Goal: Transaction & Acquisition: Book appointment/travel/reservation

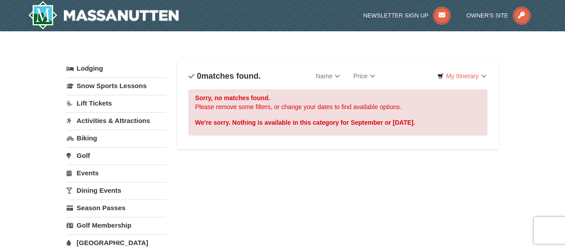
click at [100, 119] on link "Activities & Attractions" at bounding box center [117, 120] width 100 height 17
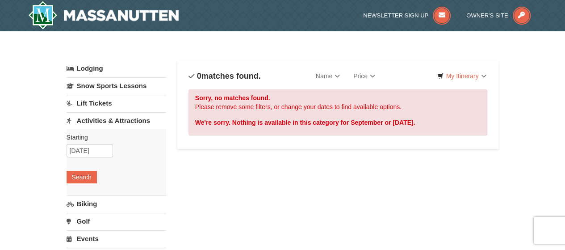
click at [95, 66] on link "Lodging" at bounding box center [117, 68] width 100 height 16
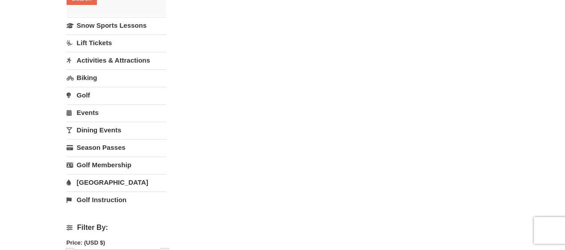
scroll to position [206, 0]
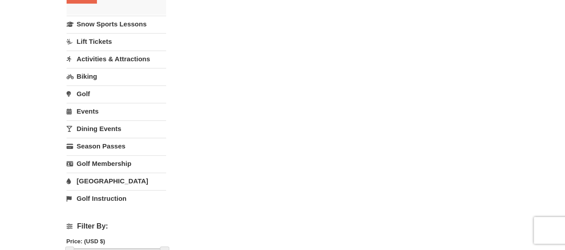
click at [119, 59] on link "Activities & Attractions" at bounding box center [117, 59] width 100 height 17
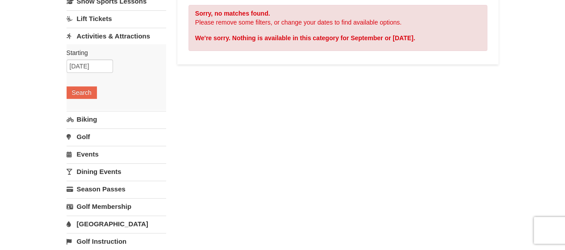
scroll to position [83, 0]
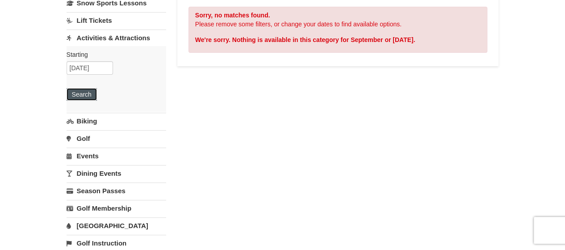
click at [89, 95] on button "Search" at bounding box center [82, 94] width 30 height 13
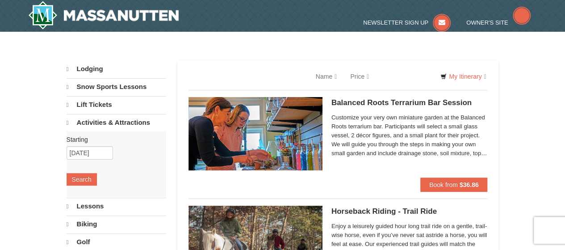
select select "9"
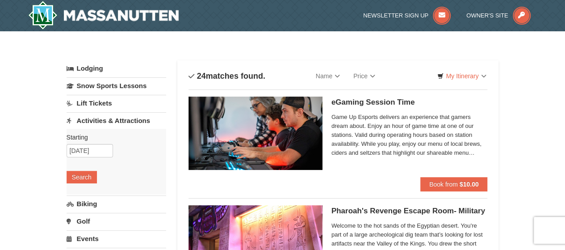
click at [445, 152] on span "Game Up Esports delivers an experience that gamers dream about. Enjoy an hour o…" at bounding box center [410, 135] width 156 height 45
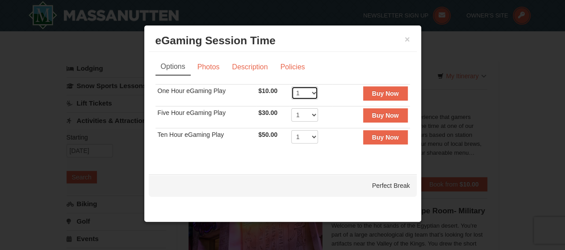
click at [316, 91] on select "1 2 3 4 5 6 7 8 9 10 11 12 13 14 15 16 17 18 19 20" at bounding box center [304, 92] width 27 height 13
select select "2"
click at [291, 86] on select "1 2 3 4 5 6 7 8 9 10 11 12 13 14 15 16 17 18 19 20" at bounding box center [304, 92] width 27 height 13
click at [384, 96] on strong "Buy Now" at bounding box center [385, 93] width 27 height 7
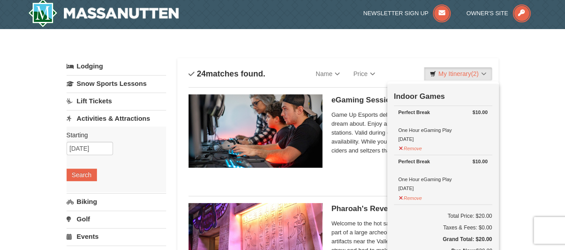
scroll to position [3, 0]
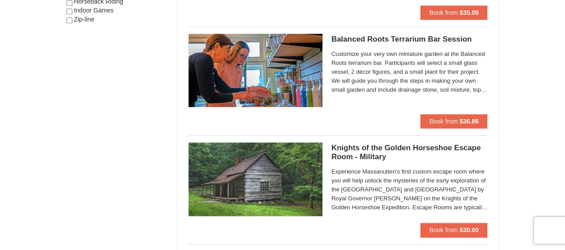
scroll to position [603, 0]
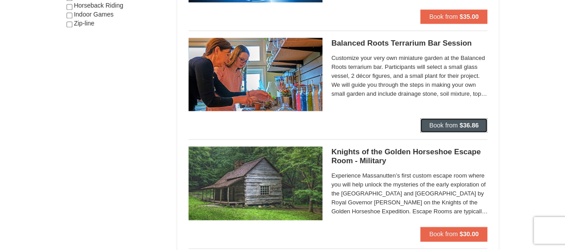
click at [472, 122] on strong "$36.86" at bounding box center [469, 125] width 19 height 7
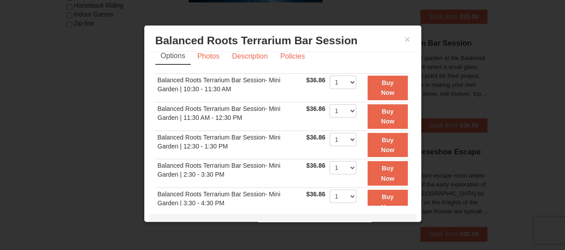
scroll to position [11, 0]
click at [375, 115] on button "Buy Now" at bounding box center [388, 116] width 40 height 25
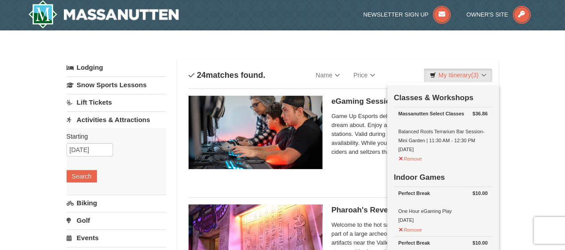
scroll to position [3, 0]
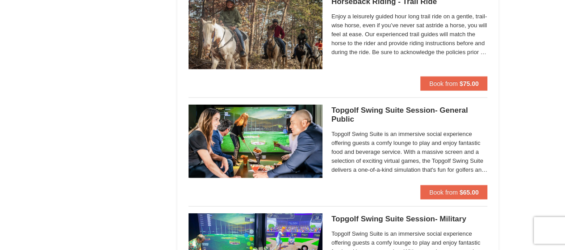
scroll to position [1084, 0]
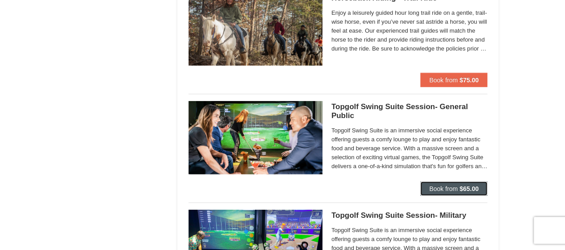
click at [462, 188] on strong "$65.00" at bounding box center [469, 188] width 19 height 7
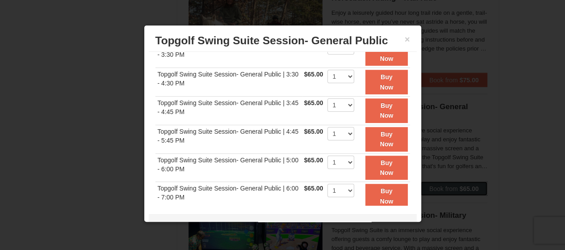
scroll to position [131, 0]
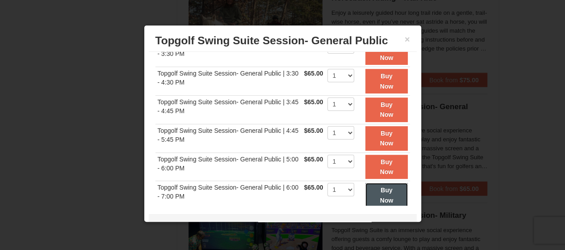
click at [366, 192] on button "Buy Now" at bounding box center [387, 195] width 42 height 25
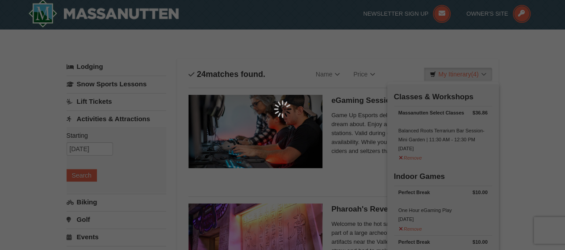
scroll to position [3, 0]
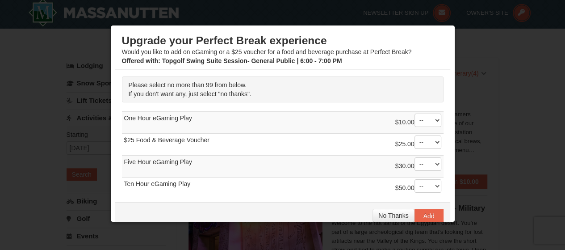
click at [510, 93] on div at bounding box center [282, 125] width 565 height 250
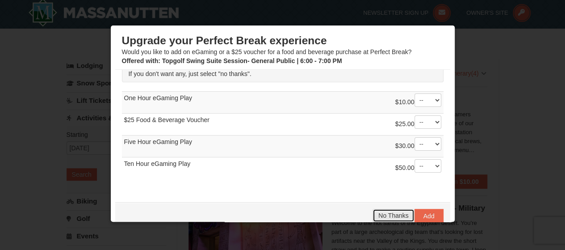
click at [380, 213] on span "No Thanks" at bounding box center [394, 215] width 30 height 7
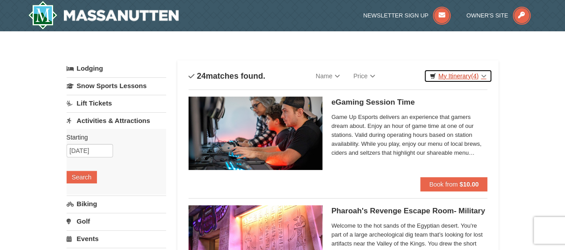
click at [485, 77] on link "My Itinerary (4)" at bounding box center [458, 75] width 68 height 13
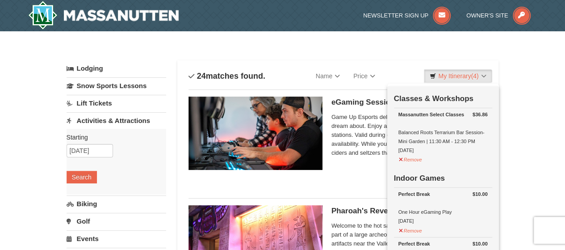
click at [101, 69] on link "Lodging" at bounding box center [117, 68] width 100 height 16
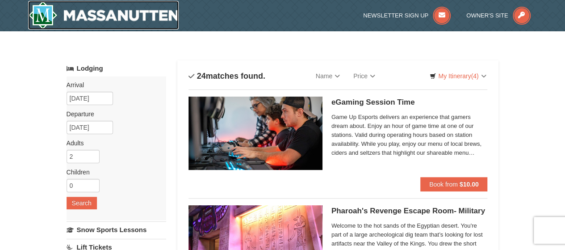
click at [89, 18] on img at bounding box center [103, 15] width 151 height 29
